Goal: Task Accomplishment & Management: Manage account settings

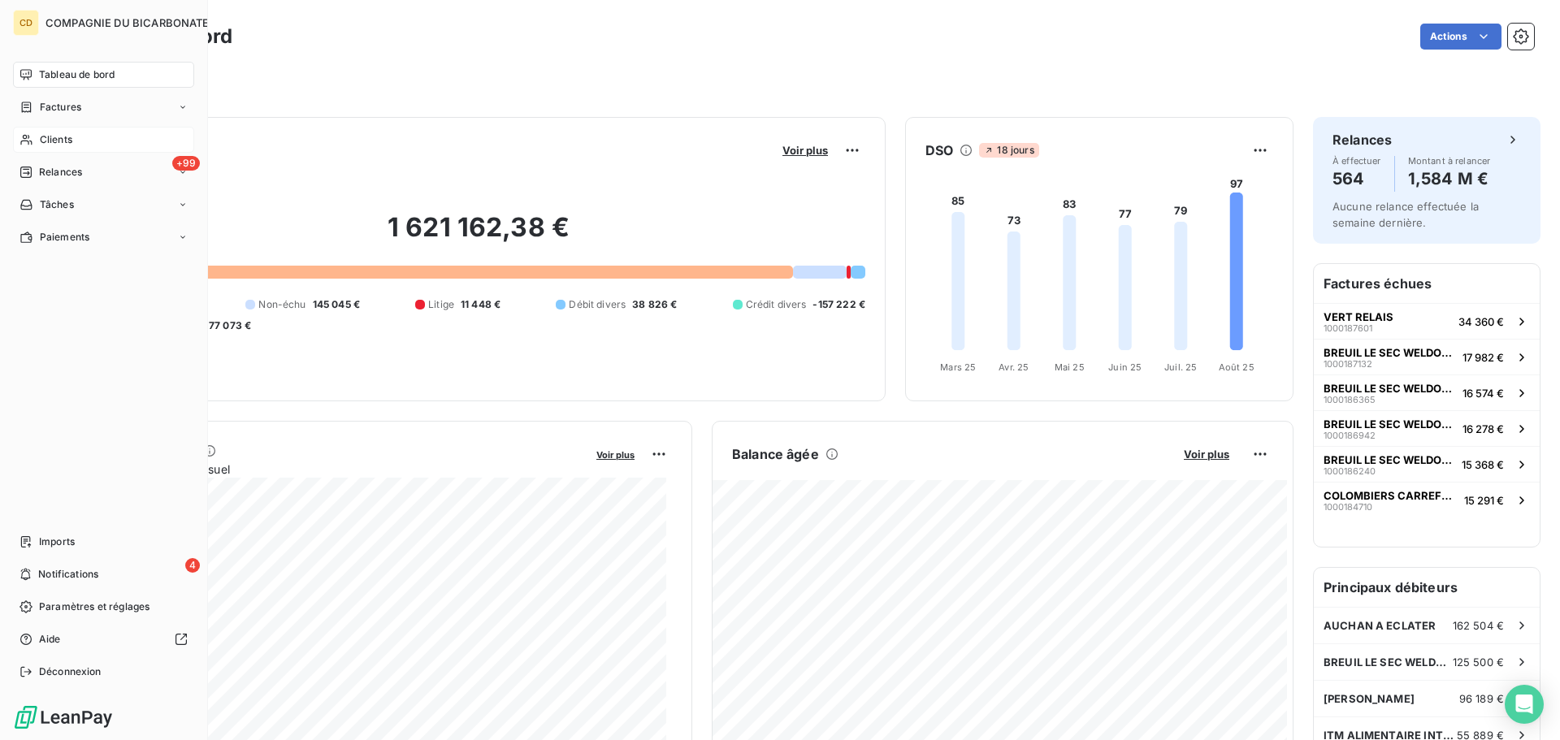
click at [37, 149] on div "Clients" at bounding box center [103, 140] width 181 height 26
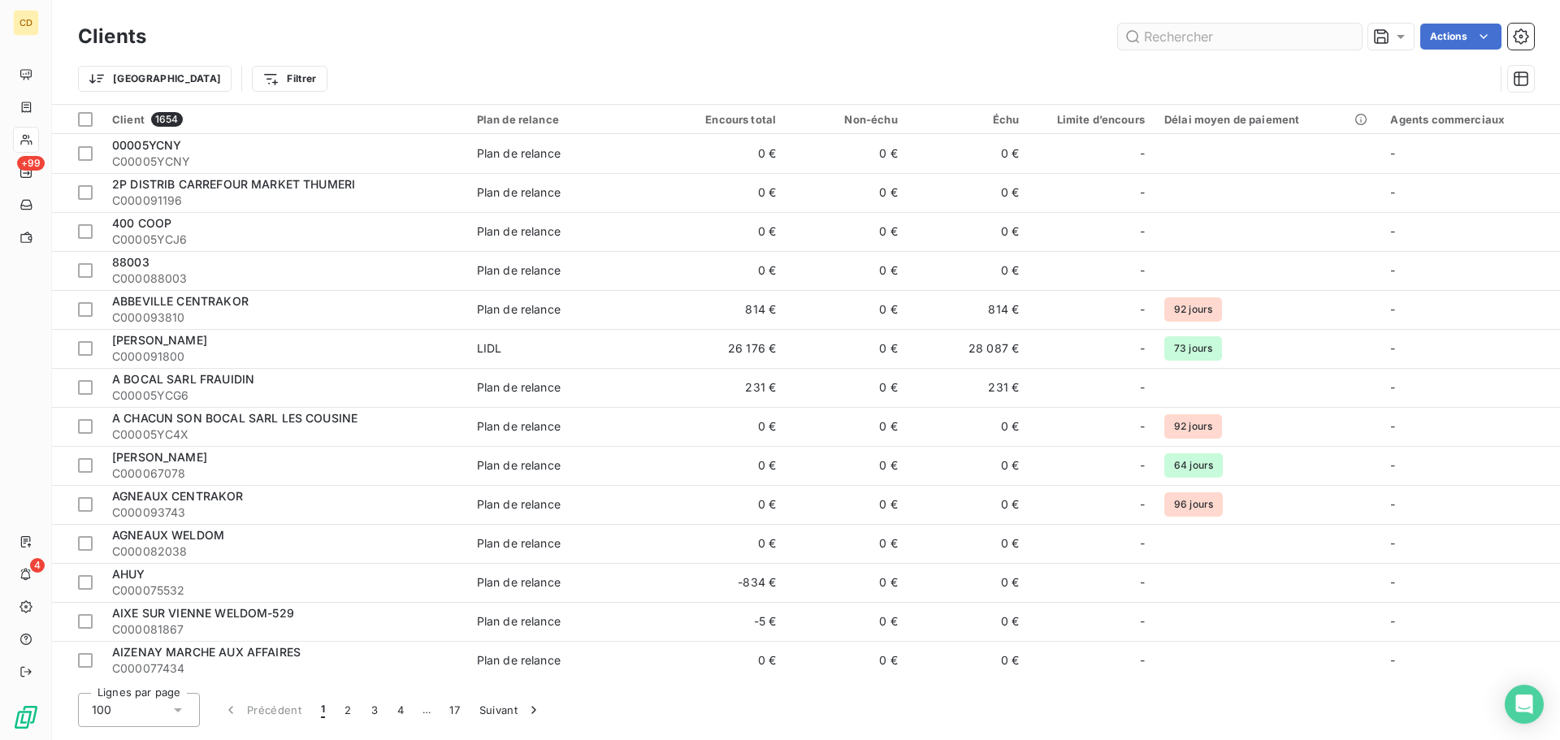
click at [1244, 30] on input "text" at bounding box center [1240, 37] width 244 height 26
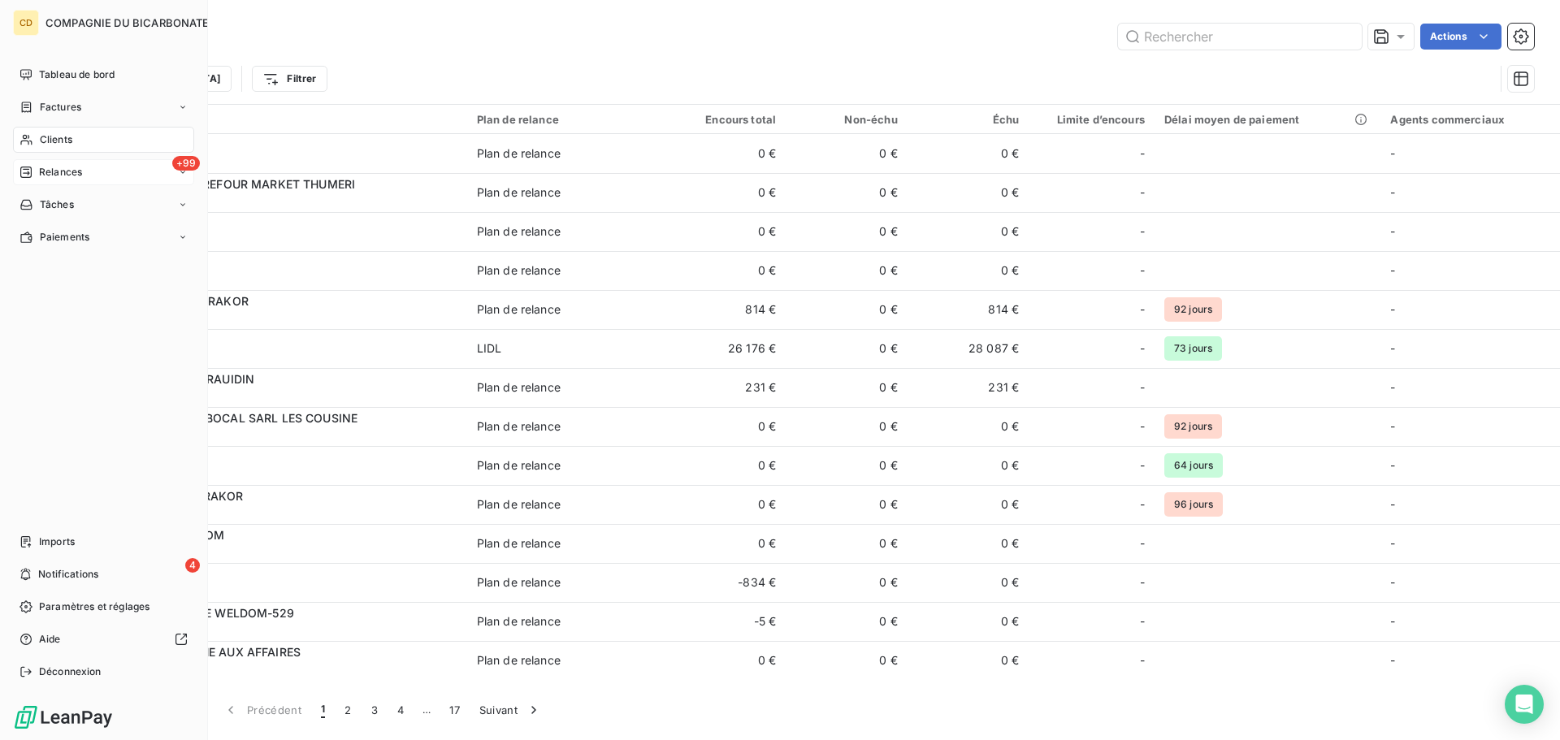
click at [37, 176] on div "Relances" at bounding box center [51, 172] width 63 height 15
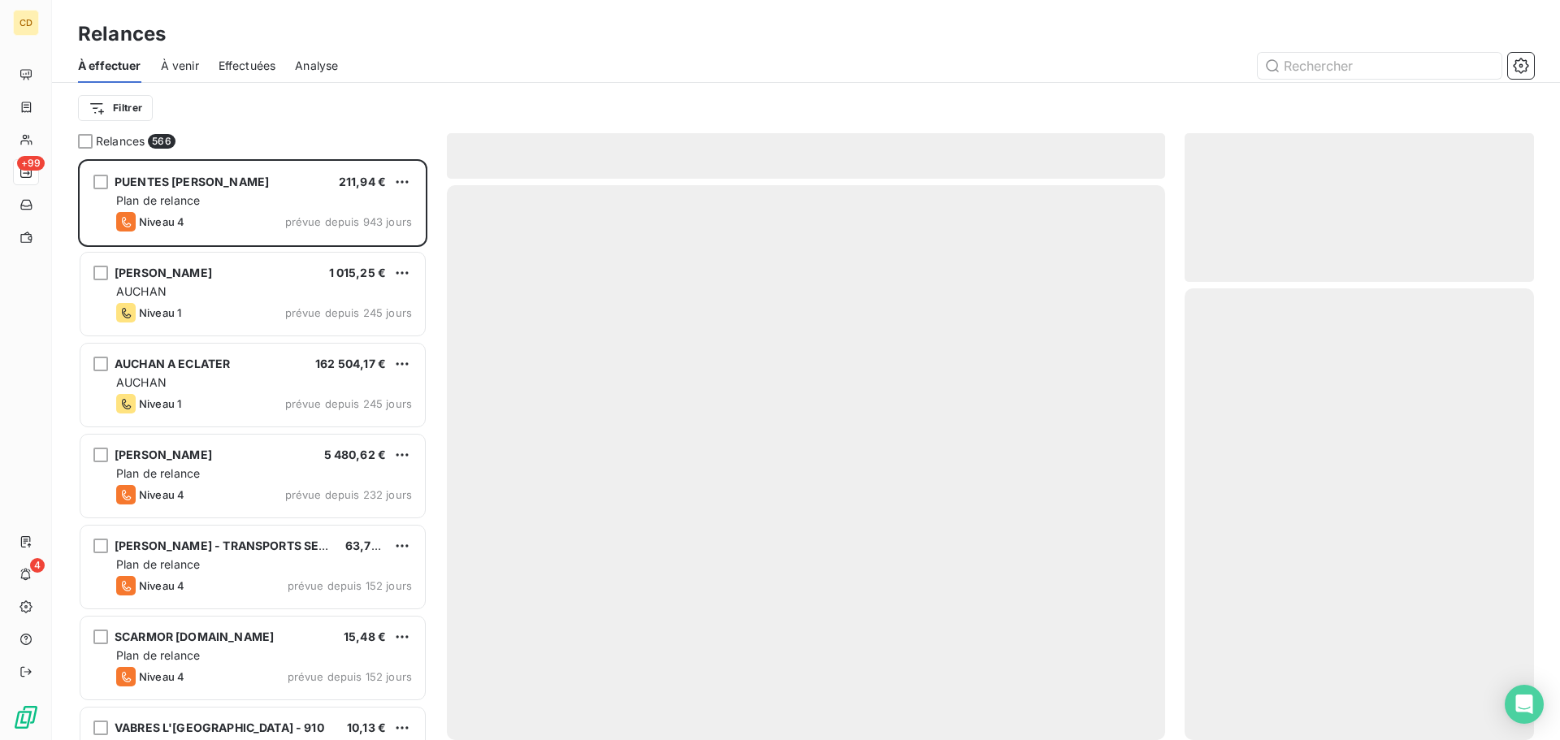
scroll to position [569, 337]
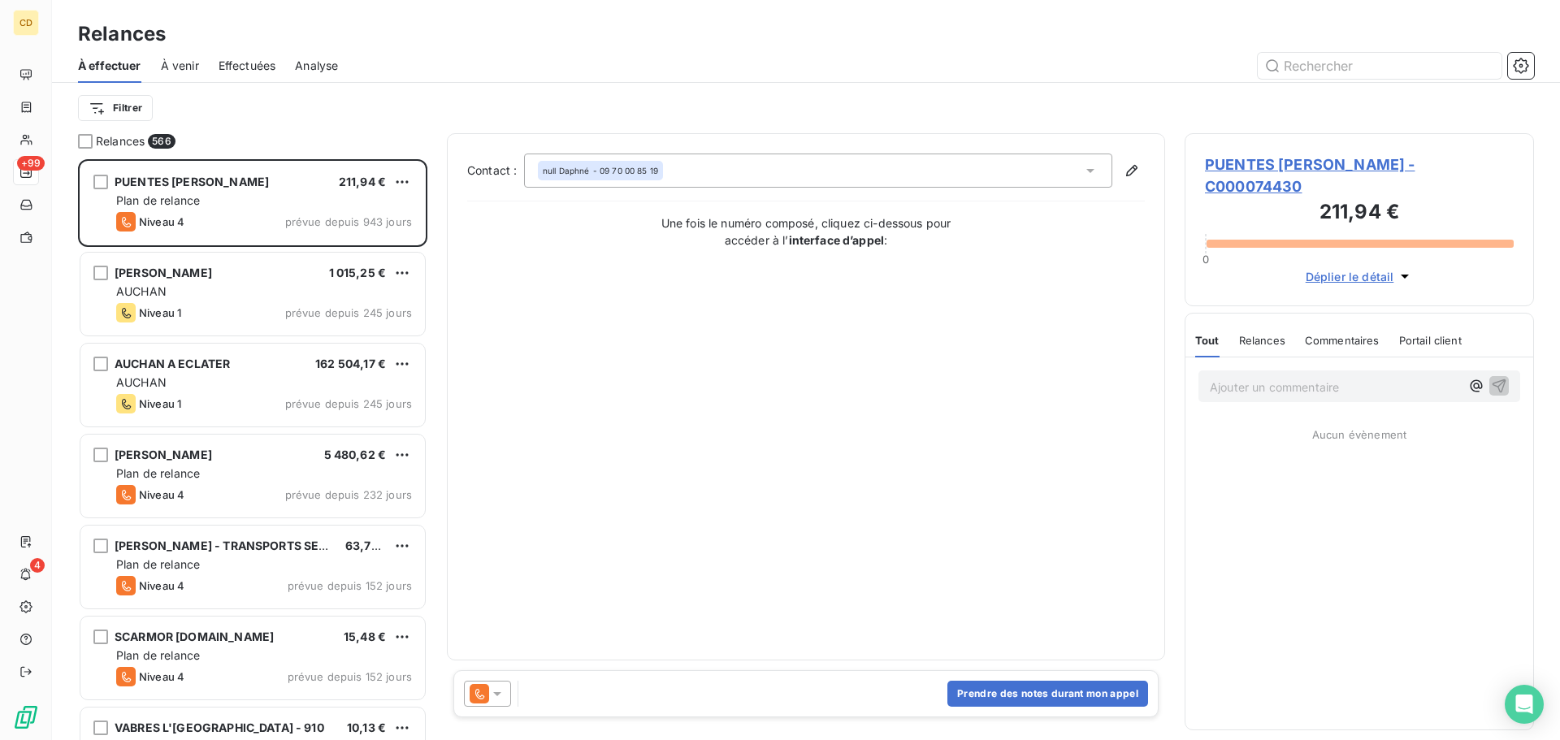
click at [268, 66] on span "Effectuées" at bounding box center [248, 66] width 58 height 16
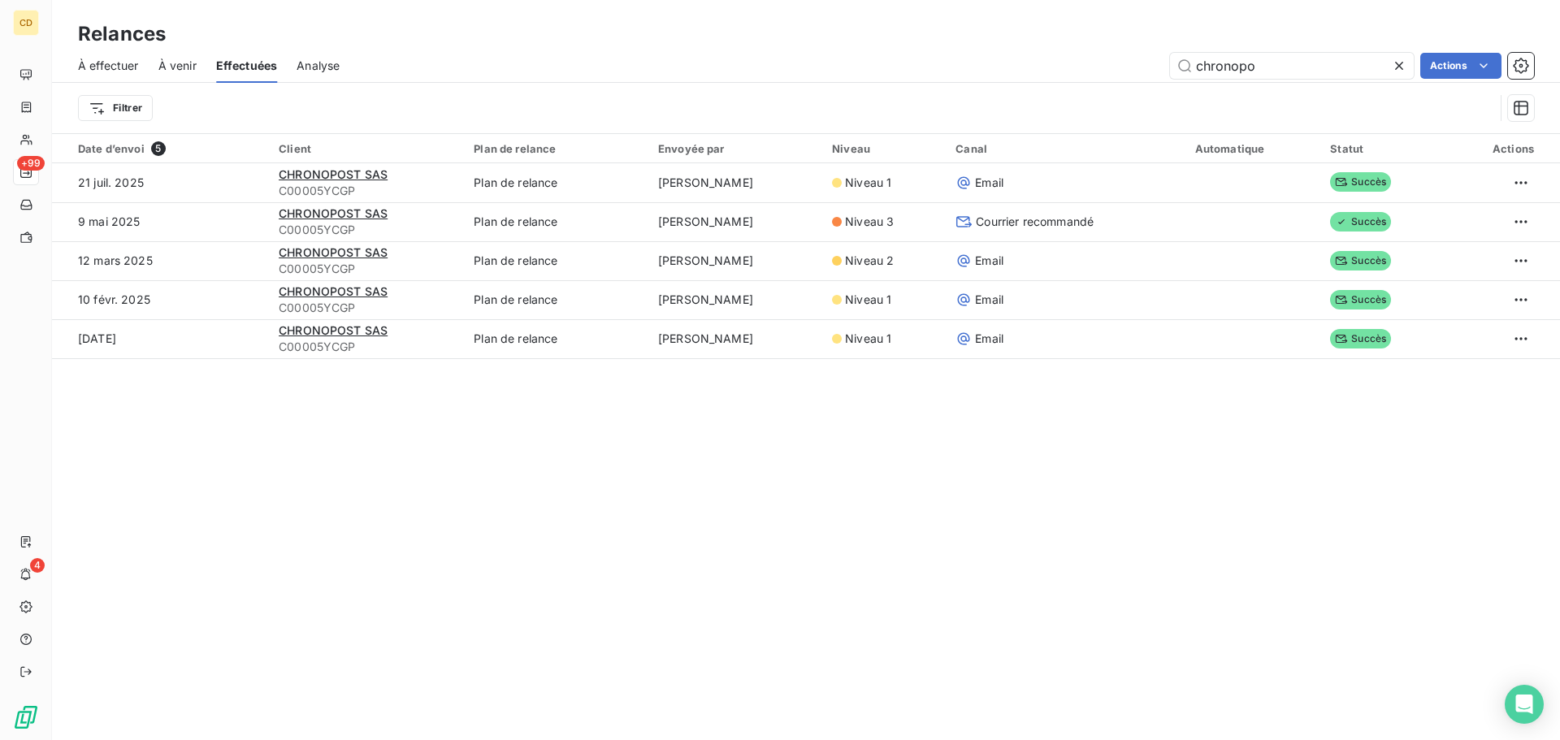
click at [1308, 81] on div "À effectuer À venir Effectuées Analyse chronopo Actions" at bounding box center [806, 66] width 1508 height 34
drag, startPoint x: 1303, startPoint y: 72, endPoint x: 1055, endPoint y: 88, distance: 249.2
click at [1055, 88] on div "À effectuer À venir Effectuées Analyse chronopo Actions Filtrer" at bounding box center [806, 91] width 1508 height 85
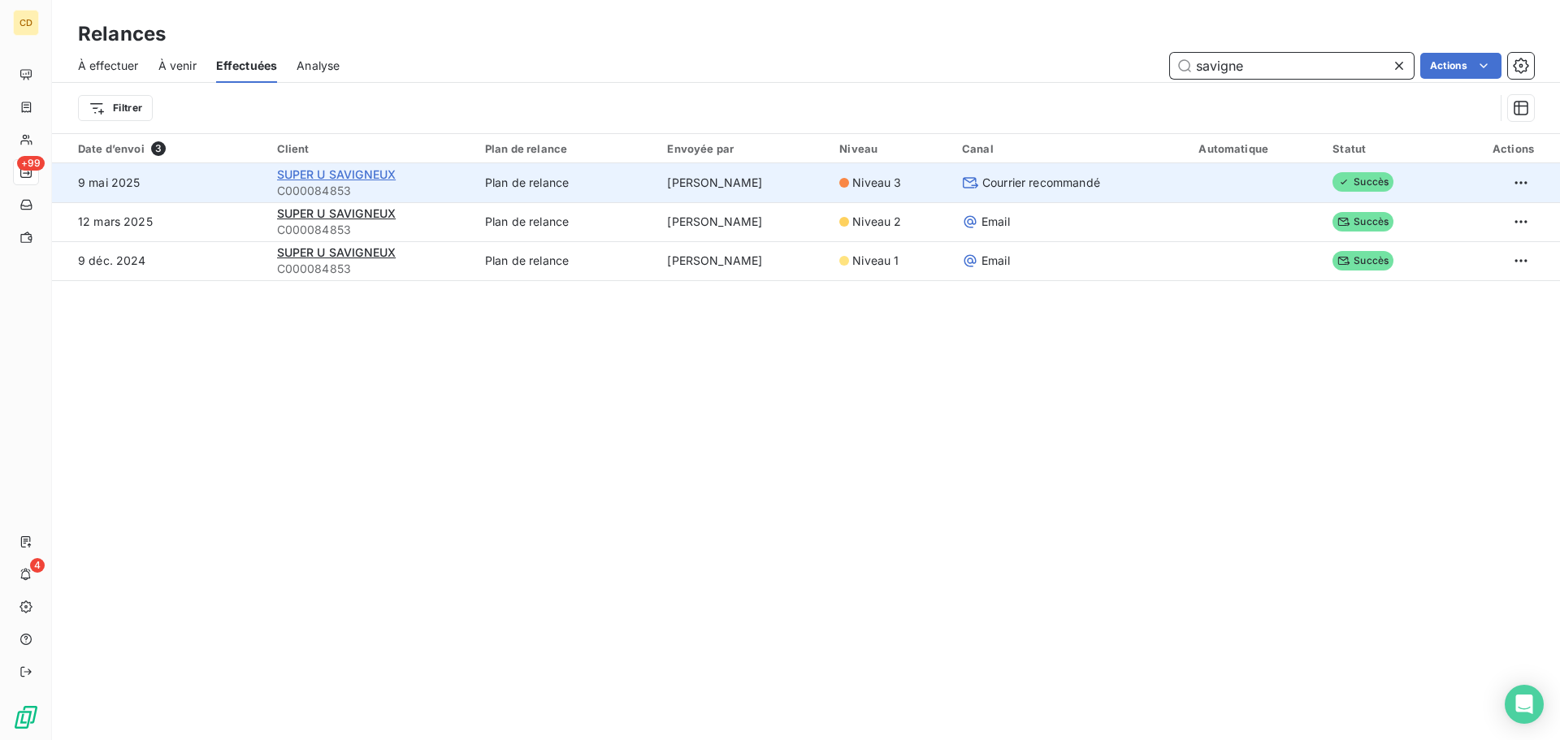
type input "savigne"
click at [384, 171] on span "SUPER U SAVIGNEUX" at bounding box center [336, 174] width 119 height 14
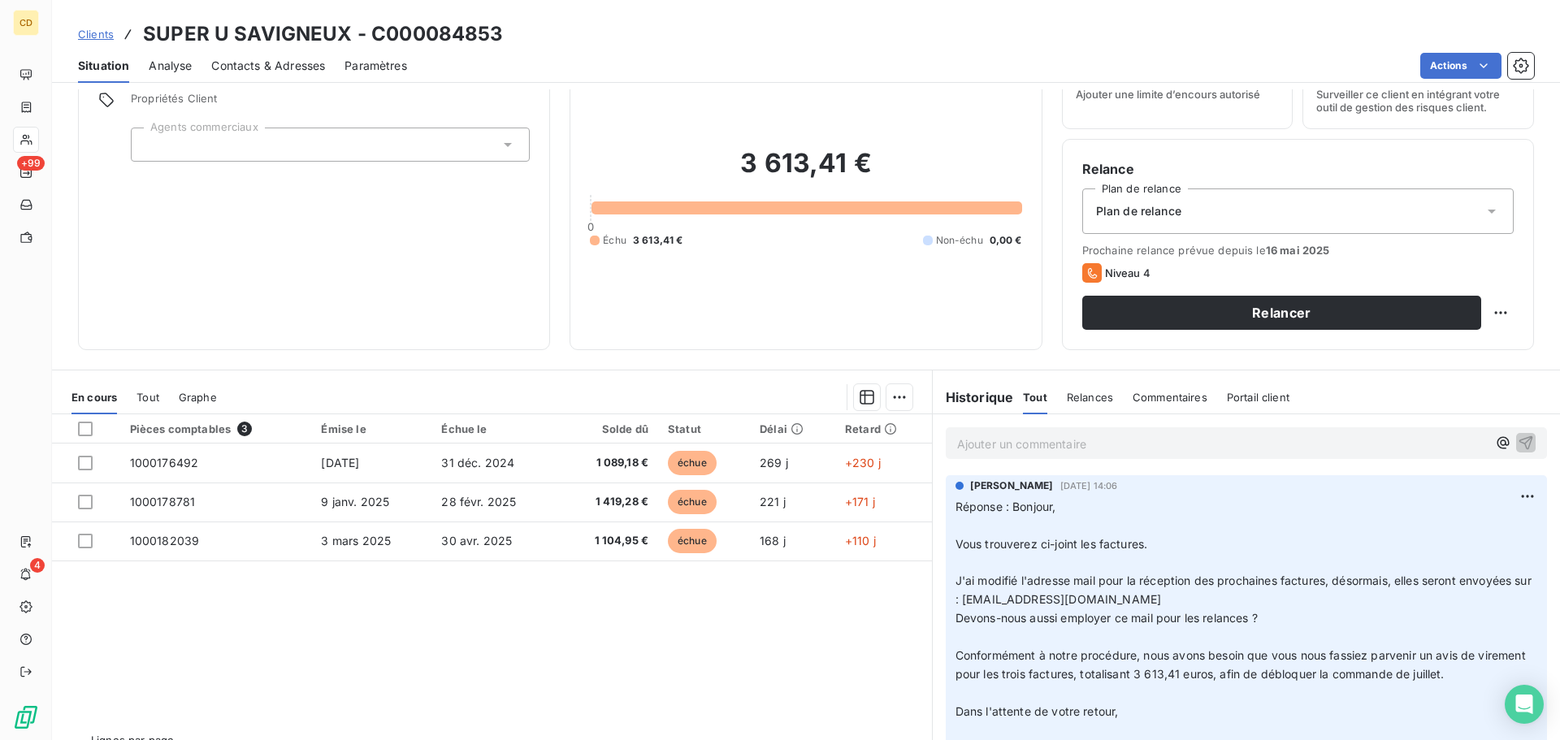
scroll to position [110, 0]
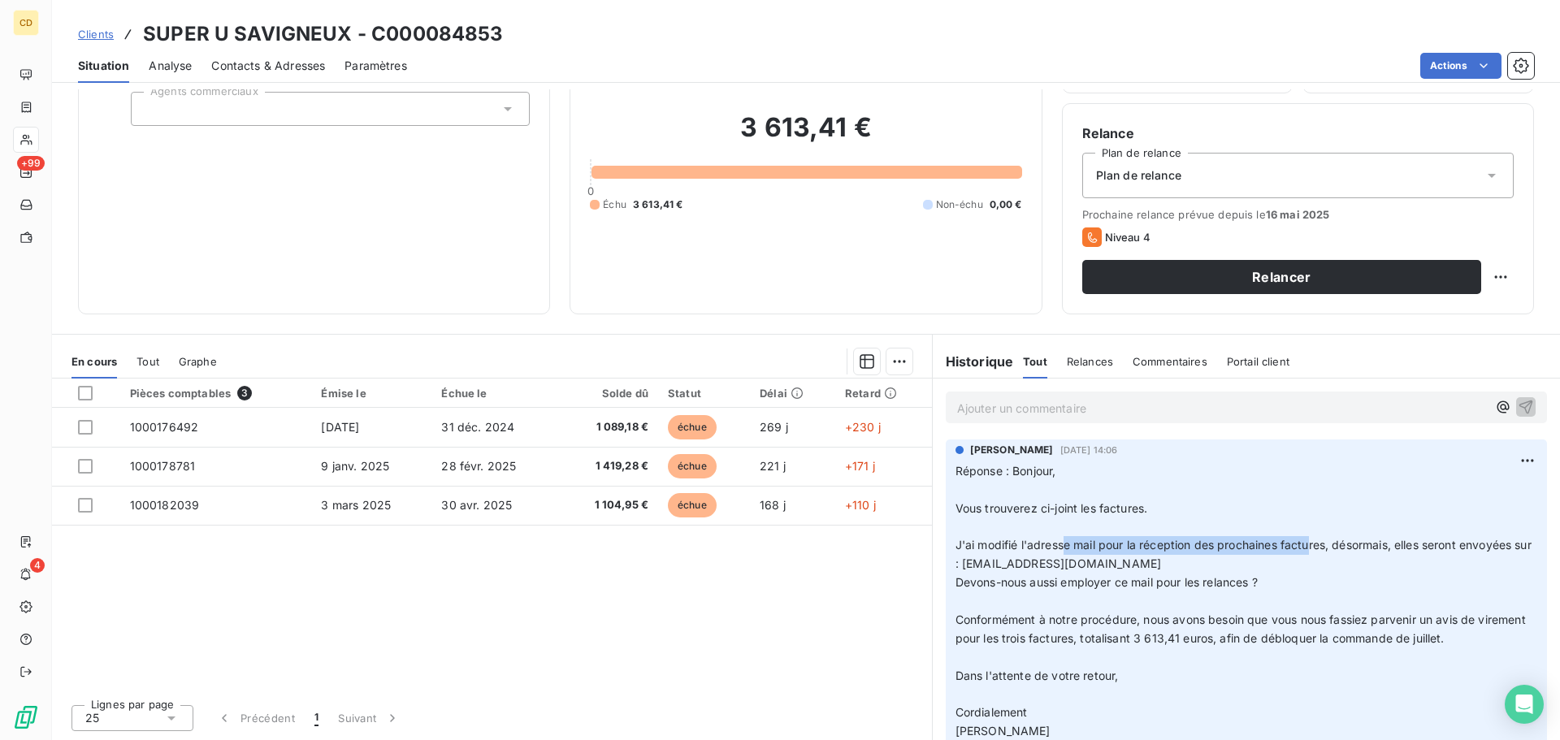
drag, startPoint x: 1099, startPoint y: 555, endPoint x: 1348, endPoint y: 553, distance: 248.6
click at [1346, 553] on p "Réponse : Bonjour, ﻿ Vous trouverez ci-joint les factures. ﻿ J'ai modifié l'adr…" at bounding box center [1247, 601] width 582 height 279
click at [1353, 553] on p "Réponse : Bonjour, ﻿ Vous trouverez ci-joint les factures. ﻿ J'ai modifié l'adr…" at bounding box center [1247, 601] width 582 height 279
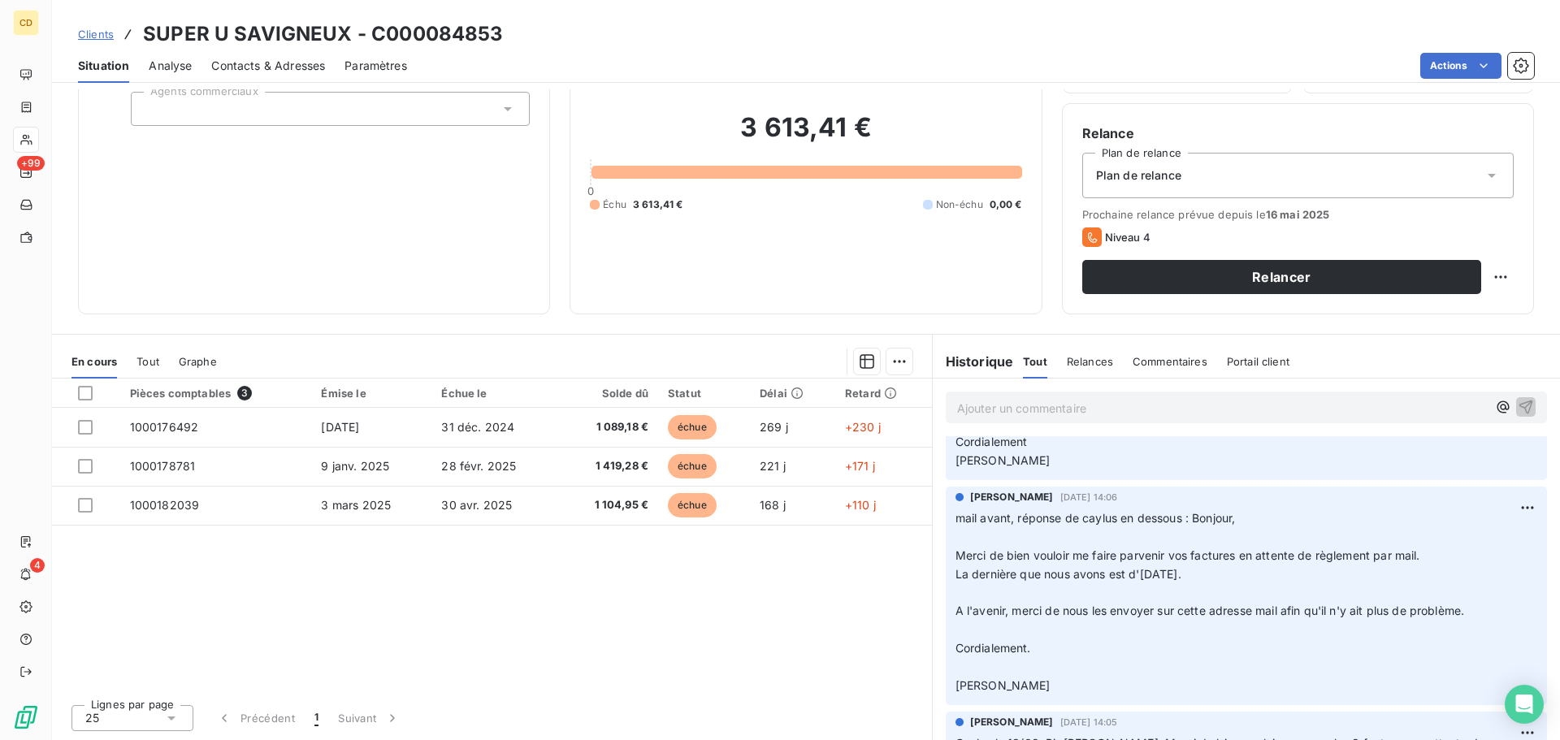
scroll to position [0, 0]
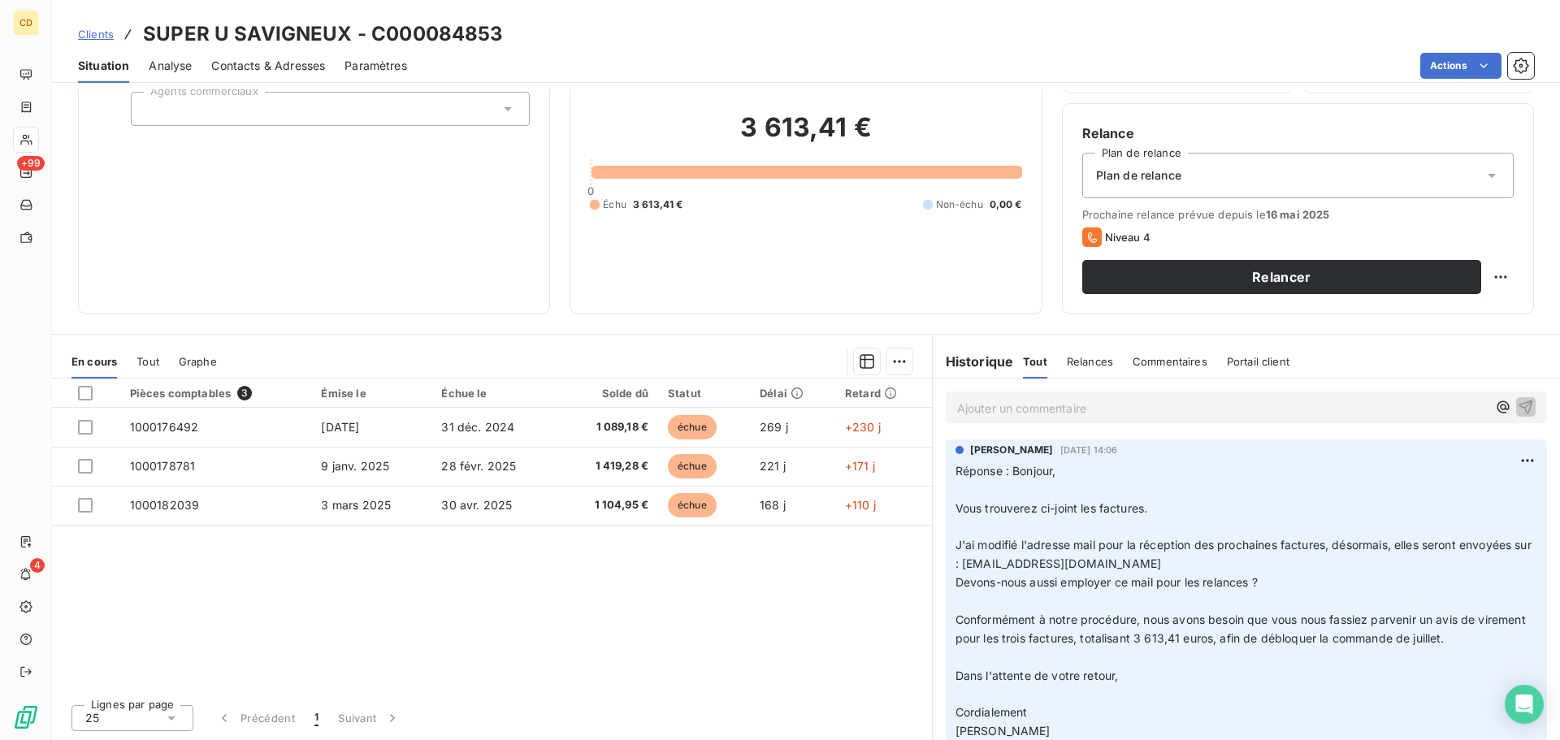
click at [988, 423] on div "Ajouter un commentaire ﻿" at bounding box center [1246, 408] width 627 height 58
click at [988, 416] on p "Ajouter un commentaire ﻿" at bounding box center [1222, 408] width 530 height 20
click at [1223, 409] on p "Demande de BL le 18/08, envoyé le même jour" at bounding box center [1222, 407] width 530 height 19
